Goal: Task Accomplishment & Management: Complete application form

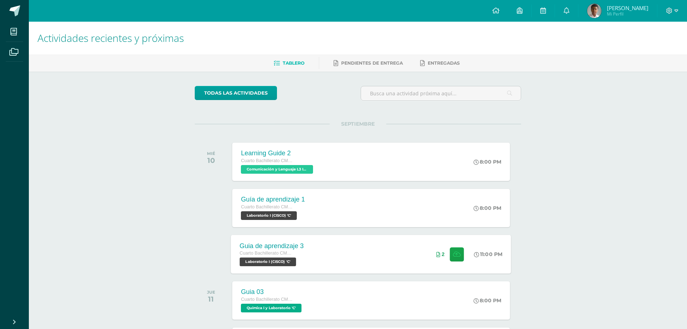
click at [384, 251] on div "Guia de aprendizaje 3 Cuarto Bachillerato CMP Bachillerato en CCLL con Orientac…" at bounding box center [371, 254] width 280 height 39
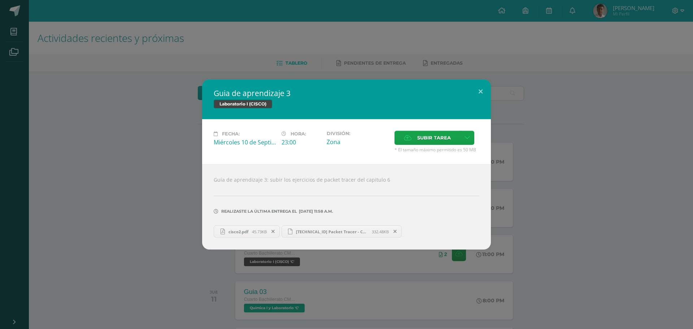
click at [312, 230] on span "[TECHNICAL_ID] Packet Tracer - Connect to a Wireless Network.pka" at bounding box center [331, 231] width 79 height 5
click at [232, 232] on span "cisco2.pdf" at bounding box center [238, 231] width 27 height 5
click at [273, 233] on icon at bounding box center [272, 231] width 3 height 5
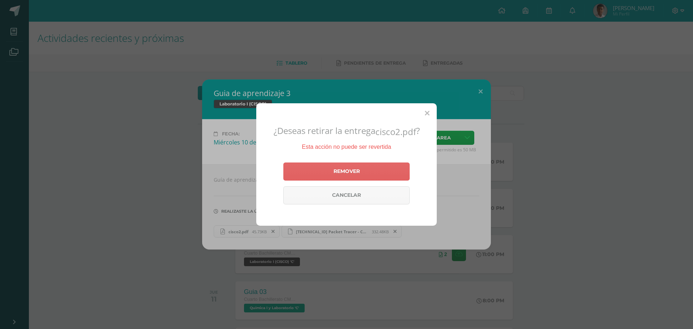
click at [338, 161] on div "Remover Cancelar" at bounding box center [346, 183] width 126 height 48
click at [343, 168] on link "Remover" at bounding box center [346, 171] width 126 height 18
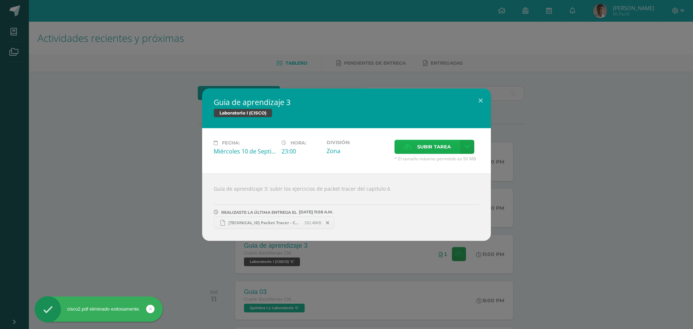
click at [409, 146] on icon at bounding box center [408, 146] width 8 height 5
click at [0, 0] on input "Subir tarea" at bounding box center [0, 0] width 0 height 0
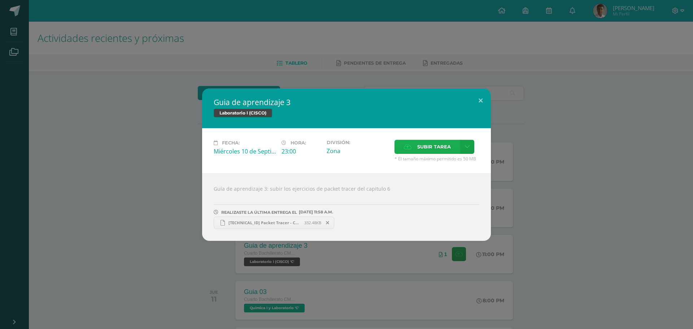
click at [411, 147] on icon at bounding box center [408, 146] width 8 height 5
click at [0, 0] on input "Subir tarea" at bounding box center [0, 0] width 0 height 0
click at [411, 151] on label "Subir tarea" at bounding box center [427, 147] width 66 height 14
click at [0, 0] on input "Subir tarea" at bounding box center [0, 0] width 0 height 0
click at [412, 146] on label "Subir tarea" at bounding box center [427, 147] width 66 height 14
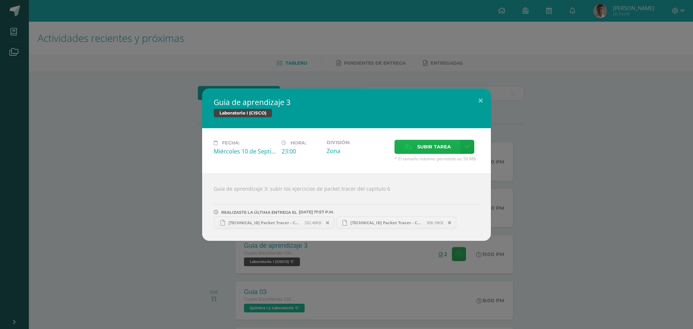
click at [0, 0] on input "Subir tarea" at bounding box center [0, 0] width 0 height 0
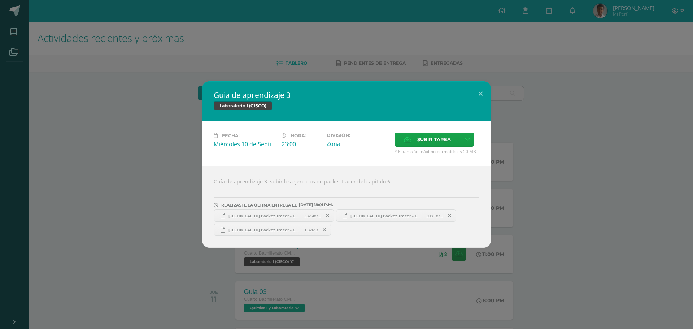
click at [123, 154] on div "Guia de aprendizaje 3 Laboratorio I (CISCO) Fecha: [DATE] Hora: 23:00 División:…" at bounding box center [346, 164] width 687 height 166
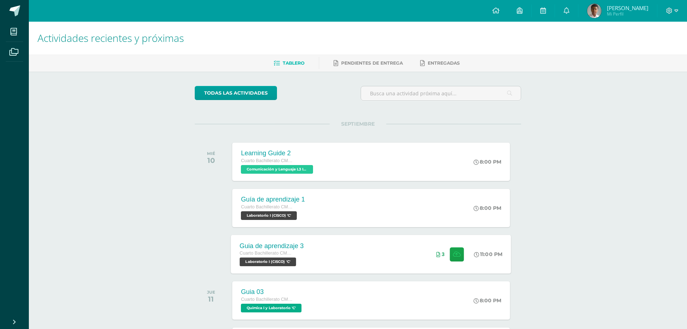
click at [325, 247] on div "Guia de aprendizaje 3 Cuarto Bachillerato CMP Bachillerato en CCLL con Orientac…" at bounding box center [371, 254] width 280 height 39
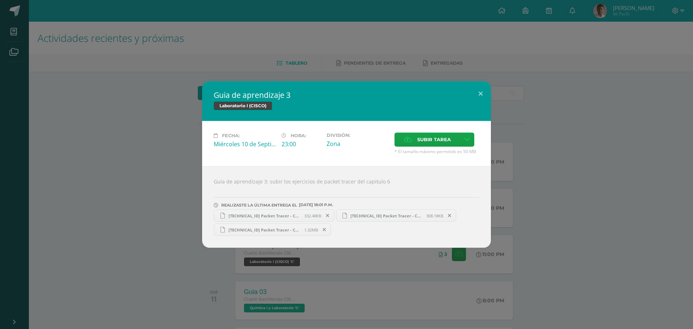
click at [363, 215] on span "[TECHNICAL_ID] Packet Tracer - Configure Firewall Settings (1) AAAC 03 IVC.pka" at bounding box center [386, 215] width 79 height 5
click at [264, 229] on span "[TECHNICAL_ID] Packet Tracer - Control IoT Devices (1) AAAC 03 IVC.pka" at bounding box center [264, 229] width 79 height 5
